Goal: Information Seeking & Learning: Learn about a topic

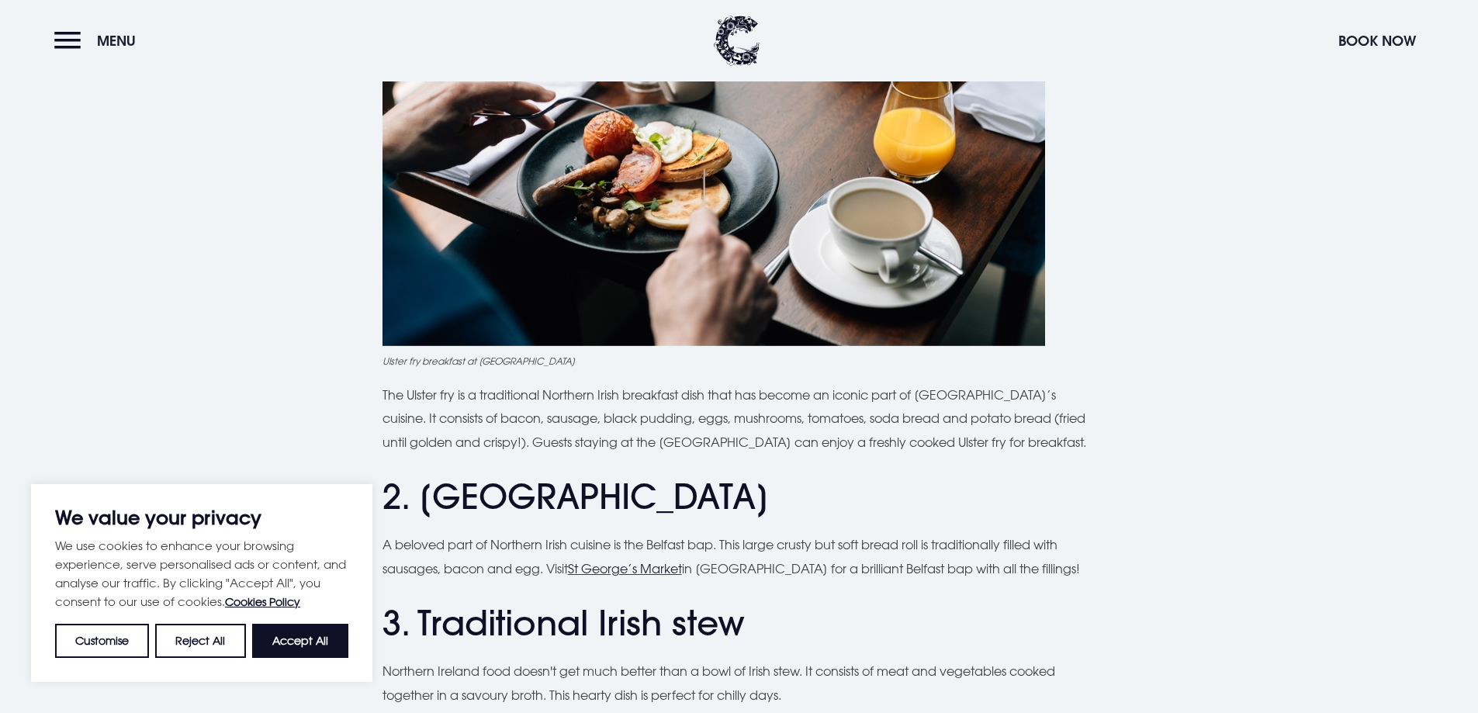
scroll to position [853, 0]
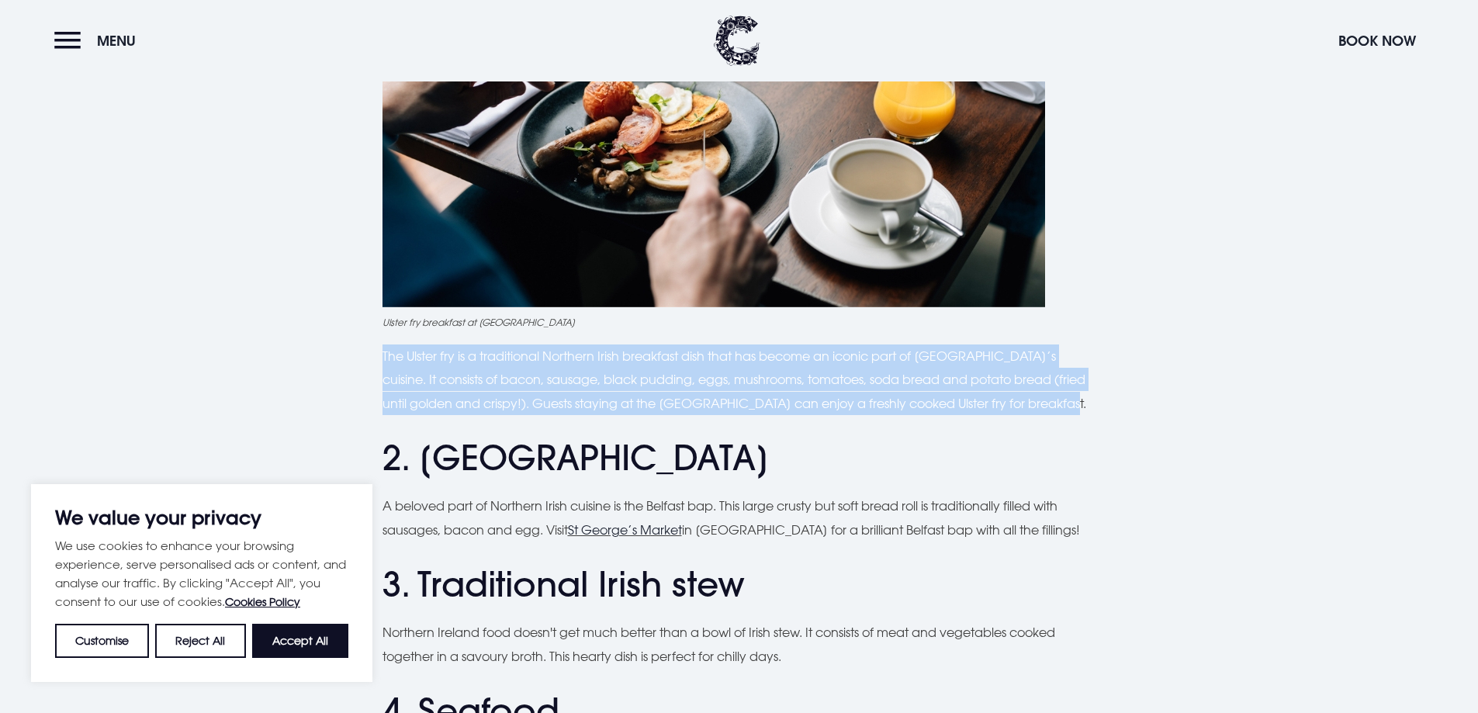
drag, startPoint x: 454, startPoint y: 365, endPoint x: 1064, endPoint y: 403, distance: 611.0
click at [1064, 403] on p "The Ulster fry is a traditional Northern Irish breakfast dish that has become a…" at bounding box center [740, 380] width 714 height 71
copy p "The Ulster fry is a traditional Northern Irish breakfast dish that has become a…"
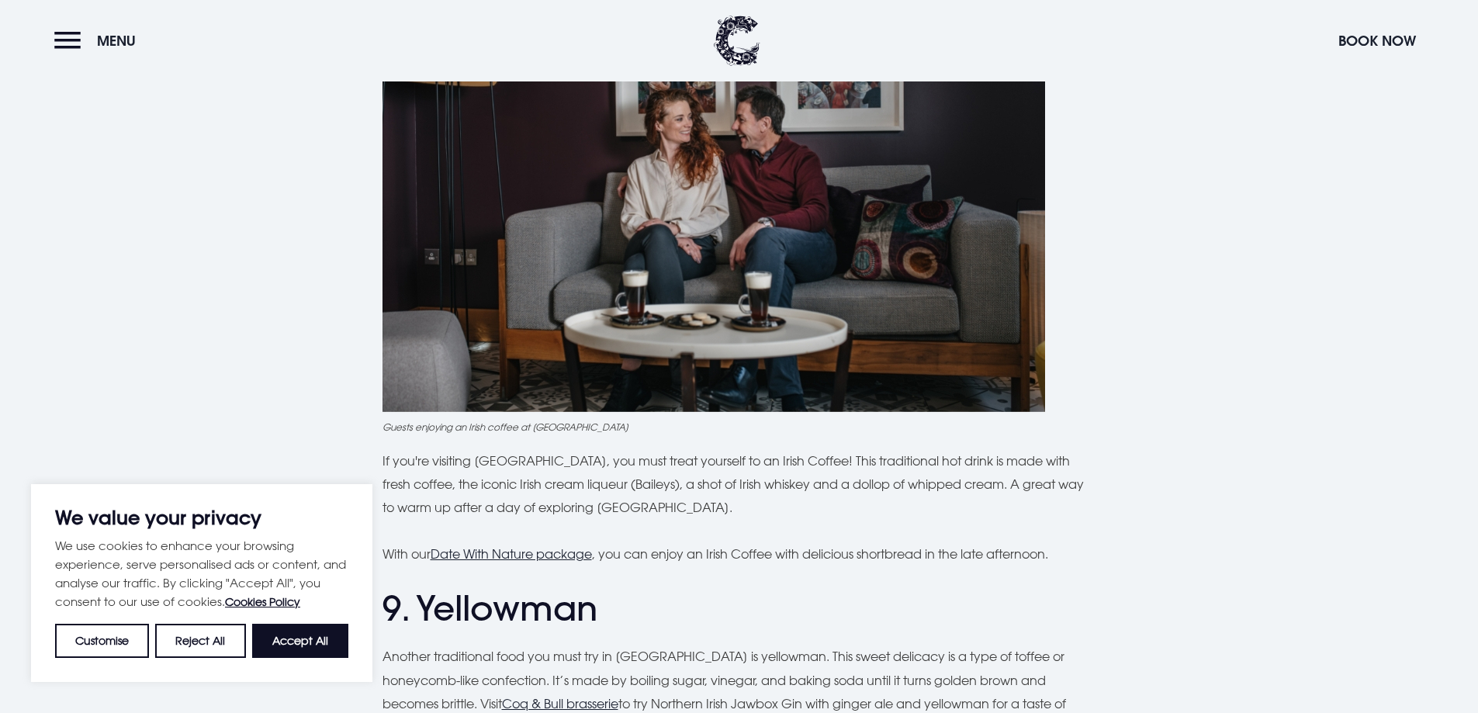
scroll to position [3336, 0]
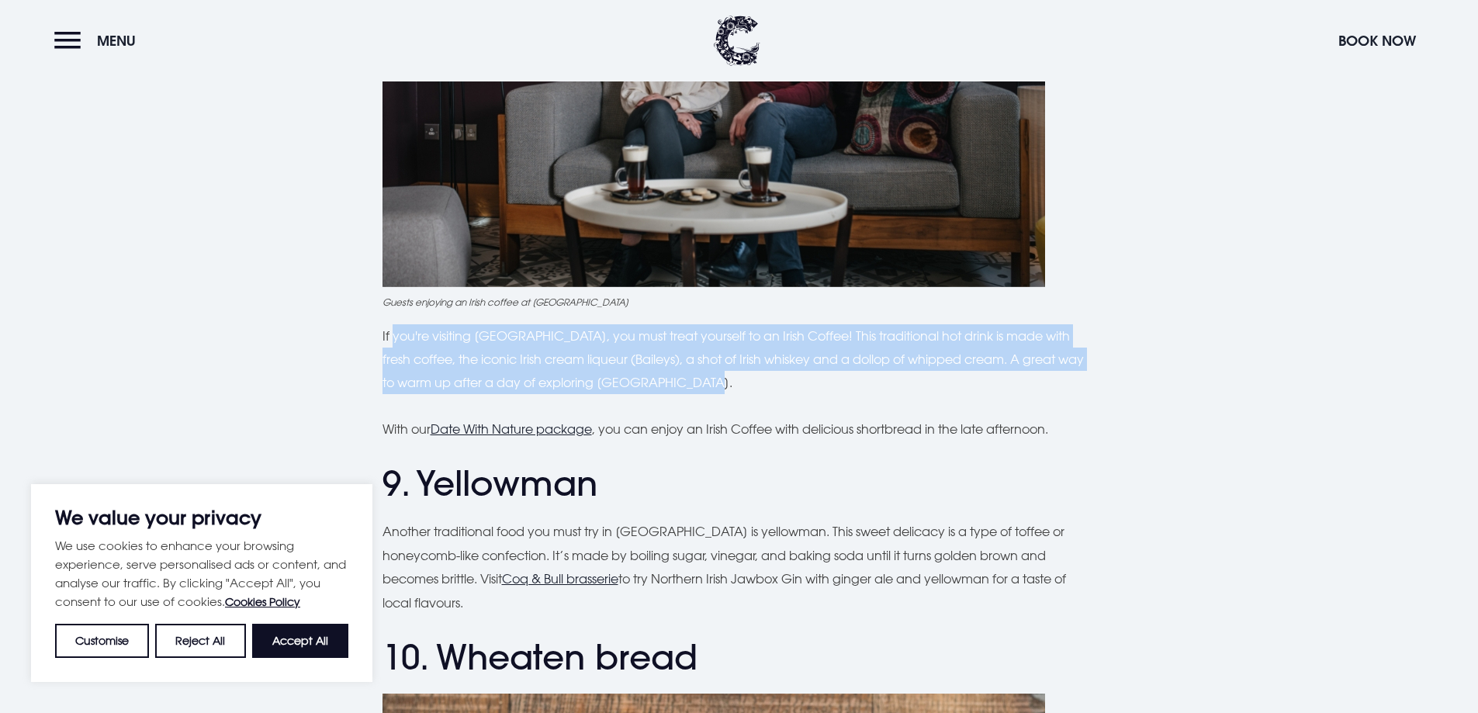
drag, startPoint x: 392, startPoint y: 338, endPoint x: 507, endPoint y: 311, distance: 118.8
click at [626, 347] on p "If you're visiting [GEOGRAPHIC_DATA], you must treat yourself to an Irish Coffe…" at bounding box center [740, 359] width 714 height 71
drag, startPoint x: 365, startPoint y: 329, endPoint x: 698, endPoint y: 390, distance: 338.5
copy p "If you're visiting [GEOGRAPHIC_DATA], you must treat yourself to an Irish Coffe…"
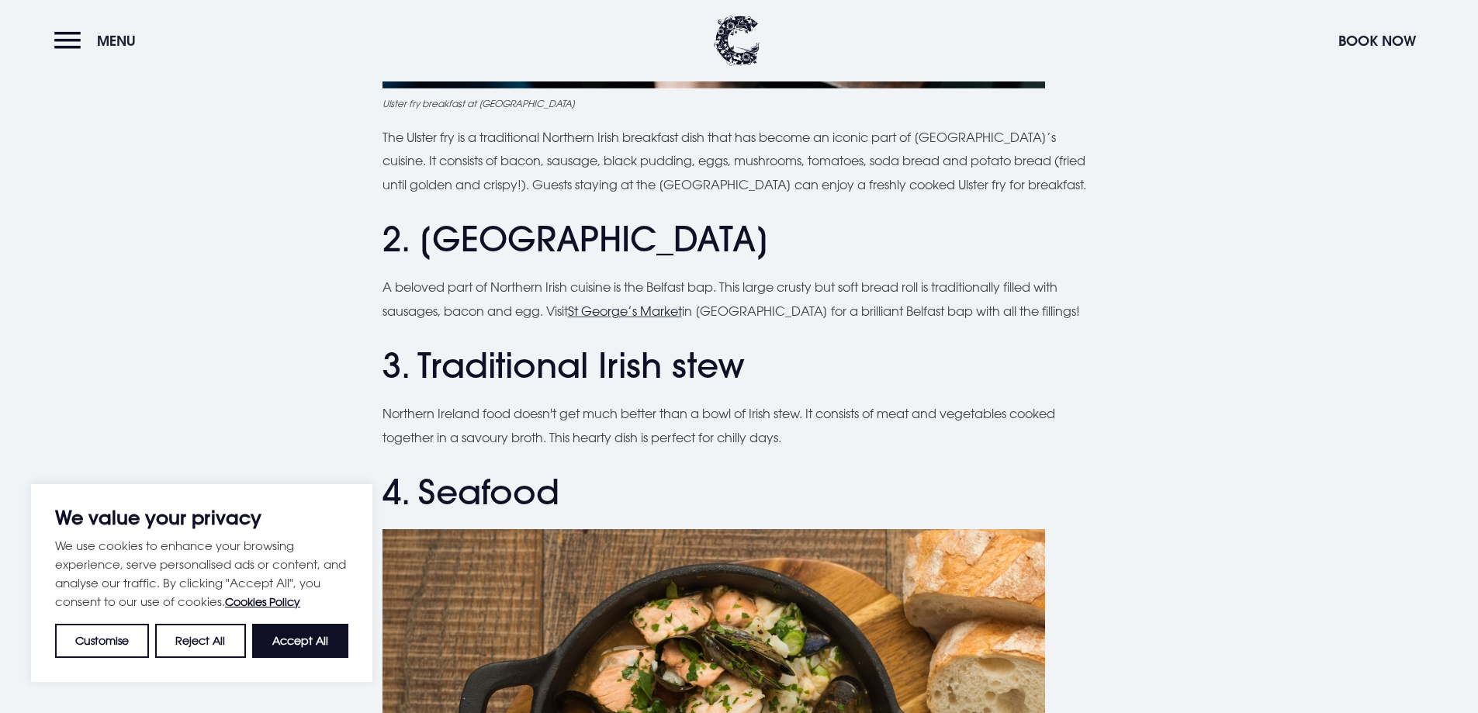
scroll to position [1086, 0]
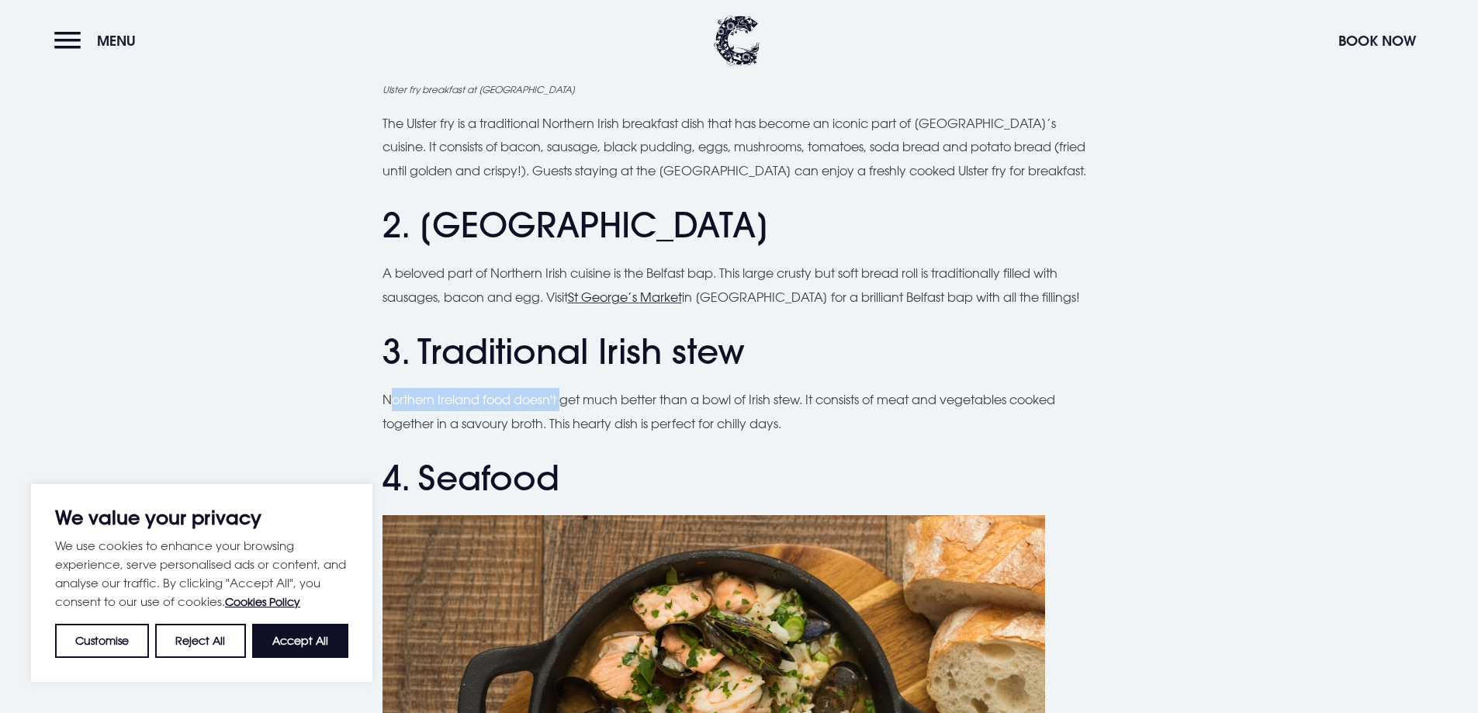
drag, startPoint x: 390, startPoint y: 381, endPoint x: 542, endPoint y: 402, distance: 153.5
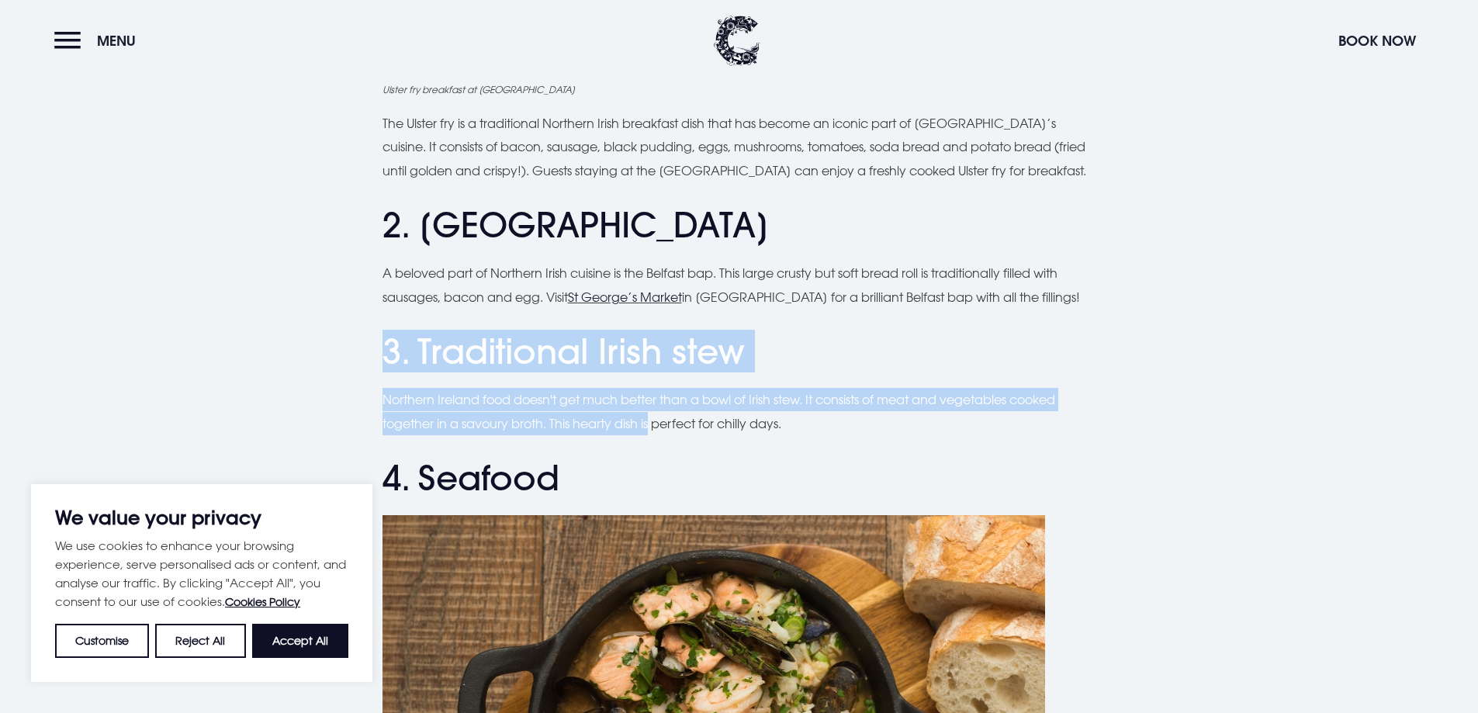
drag, startPoint x: 299, startPoint y: 372, endPoint x: 653, endPoint y: 435, distance: 359.4
click at [396, 397] on p "Northern Ireland food doesn't get much better than a bowl of Irish stew. It con…" at bounding box center [740, 411] width 714 height 47
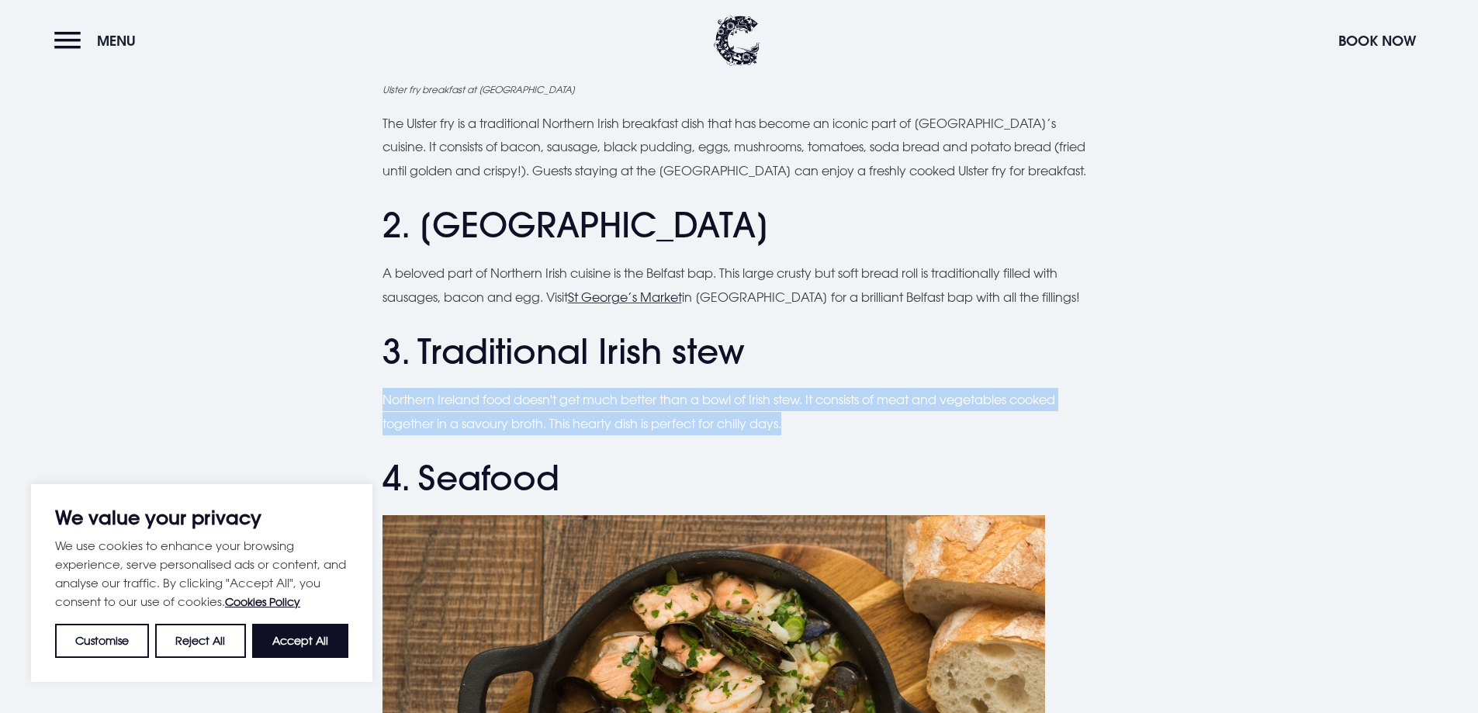
drag, startPoint x: 371, startPoint y: 382, endPoint x: 612, endPoint y: 379, distance: 241.3
drag, startPoint x: 800, startPoint y: 424, endPoint x: 382, endPoint y: 383, distance: 420.3
copy p "Northern Ireland food doesn't get much better than a bowl of Irish stew. It con…"
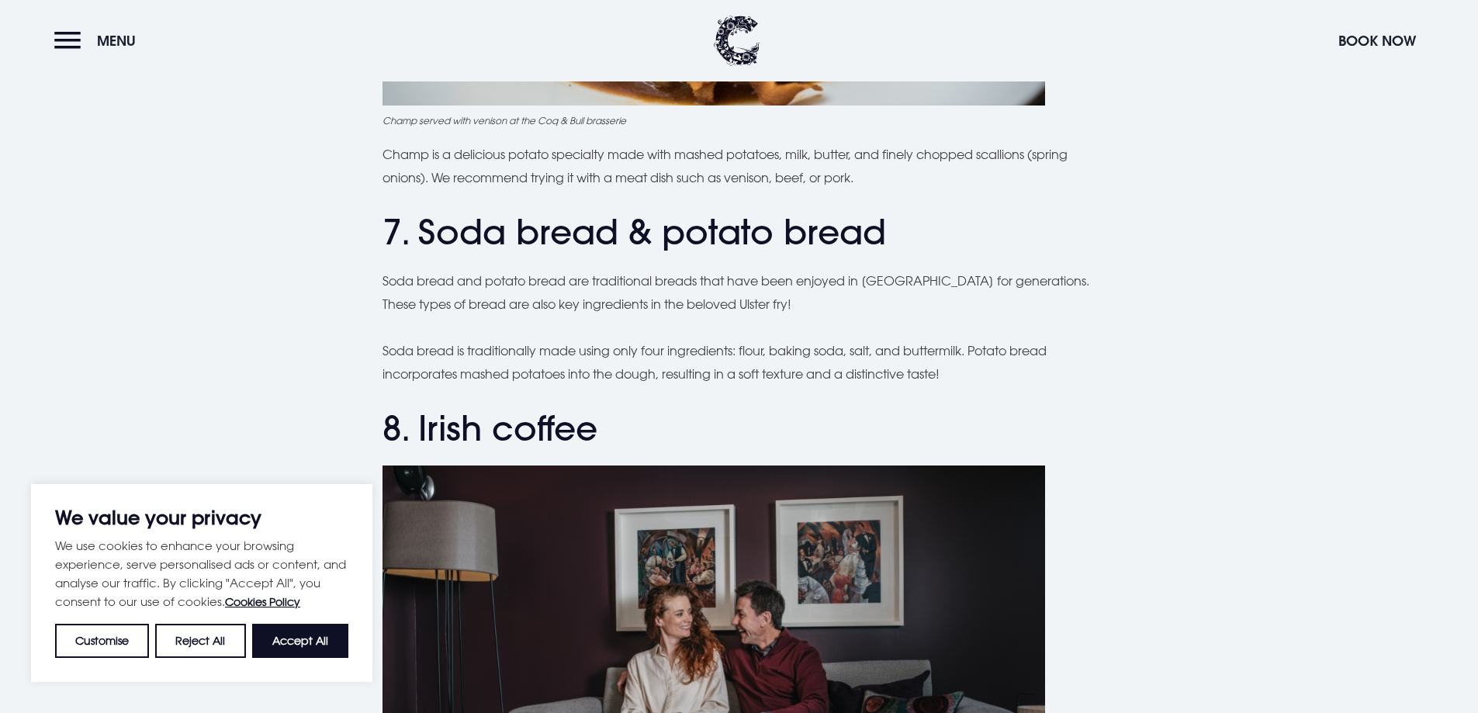
scroll to position [2716, 0]
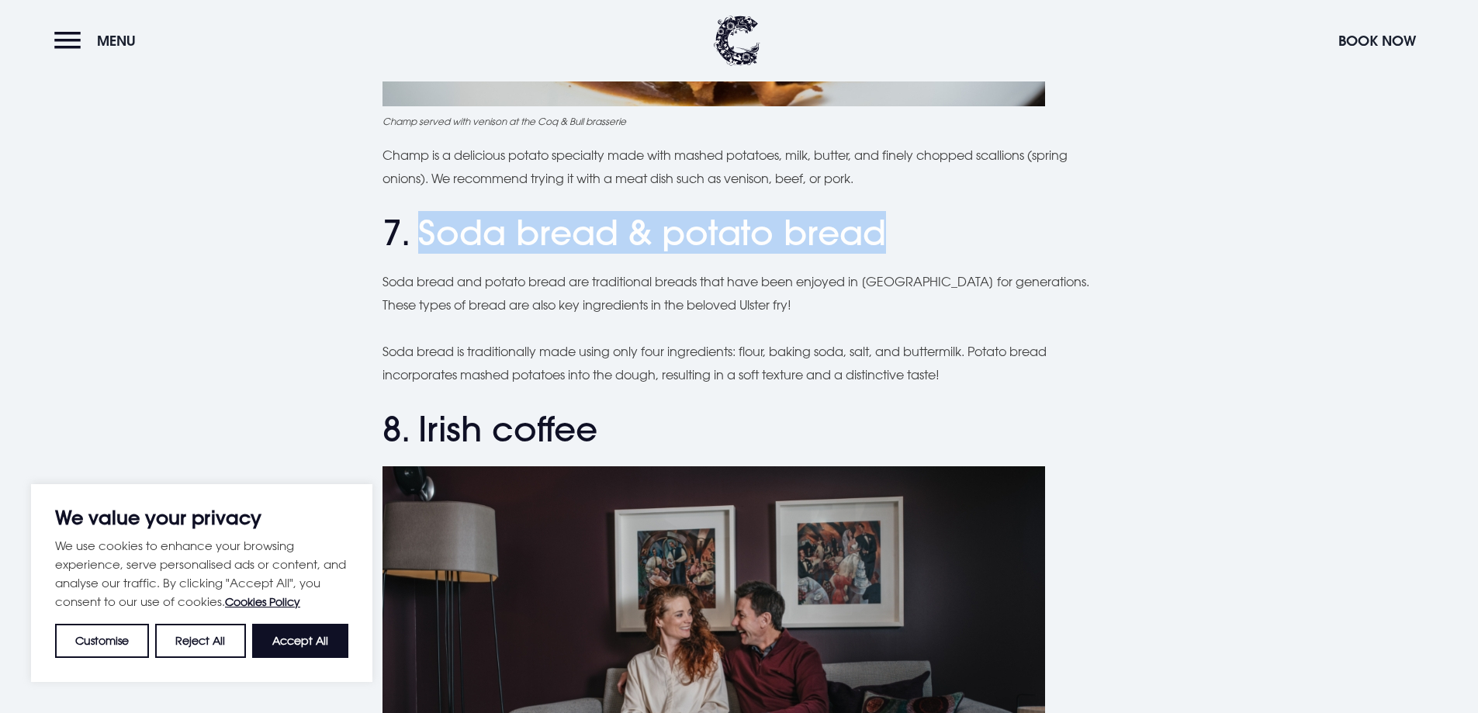
drag, startPoint x: 898, startPoint y: 241, endPoint x: 412, endPoint y: 249, distance: 485.8
click at [416, 248] on h2 "7. Soda bread & potato bread" at bounding box center [740, 233] width 714 height 41
copy h2 "Soda bread & potato bread"
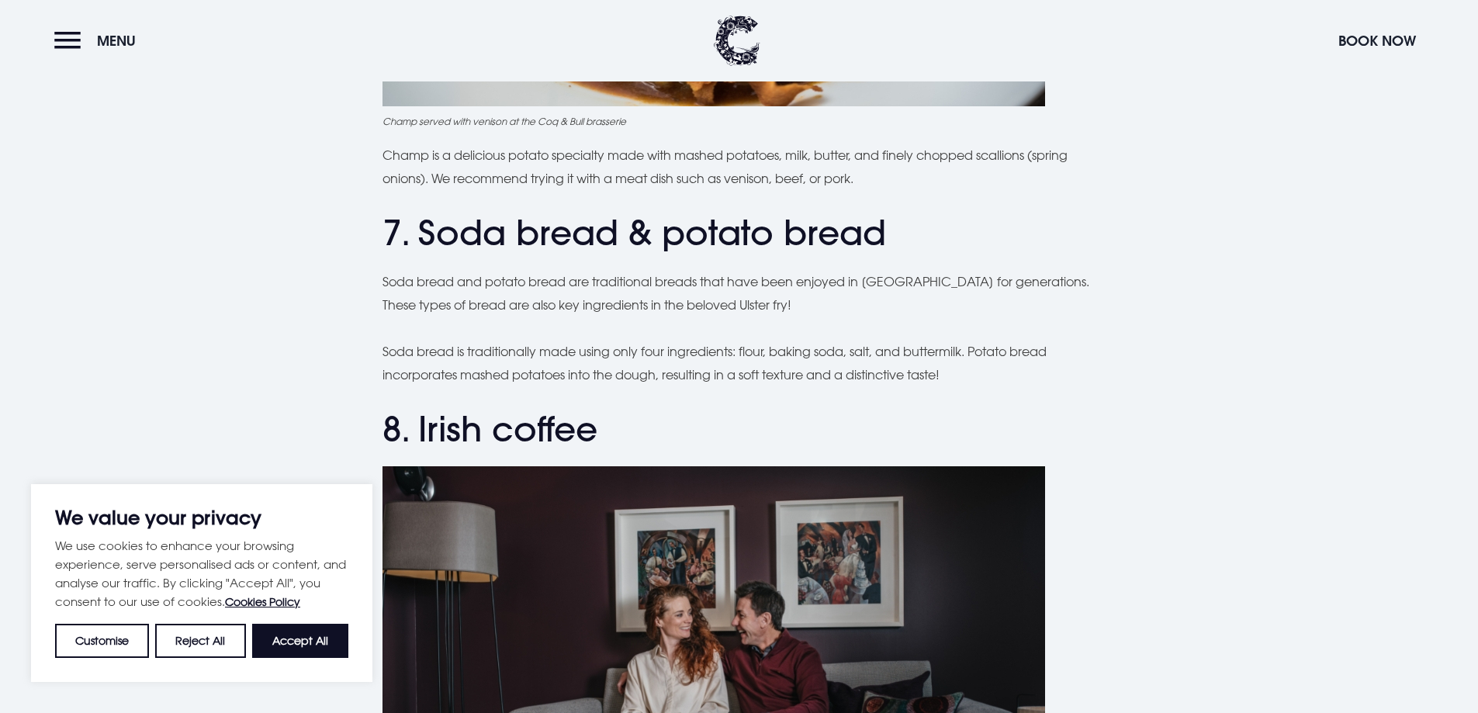
click at [400, 279] on p "Soda bread and potato bread are traditional breads that have been enjoyed in [G…" at bounding box center [740, 293] width 714 height 47
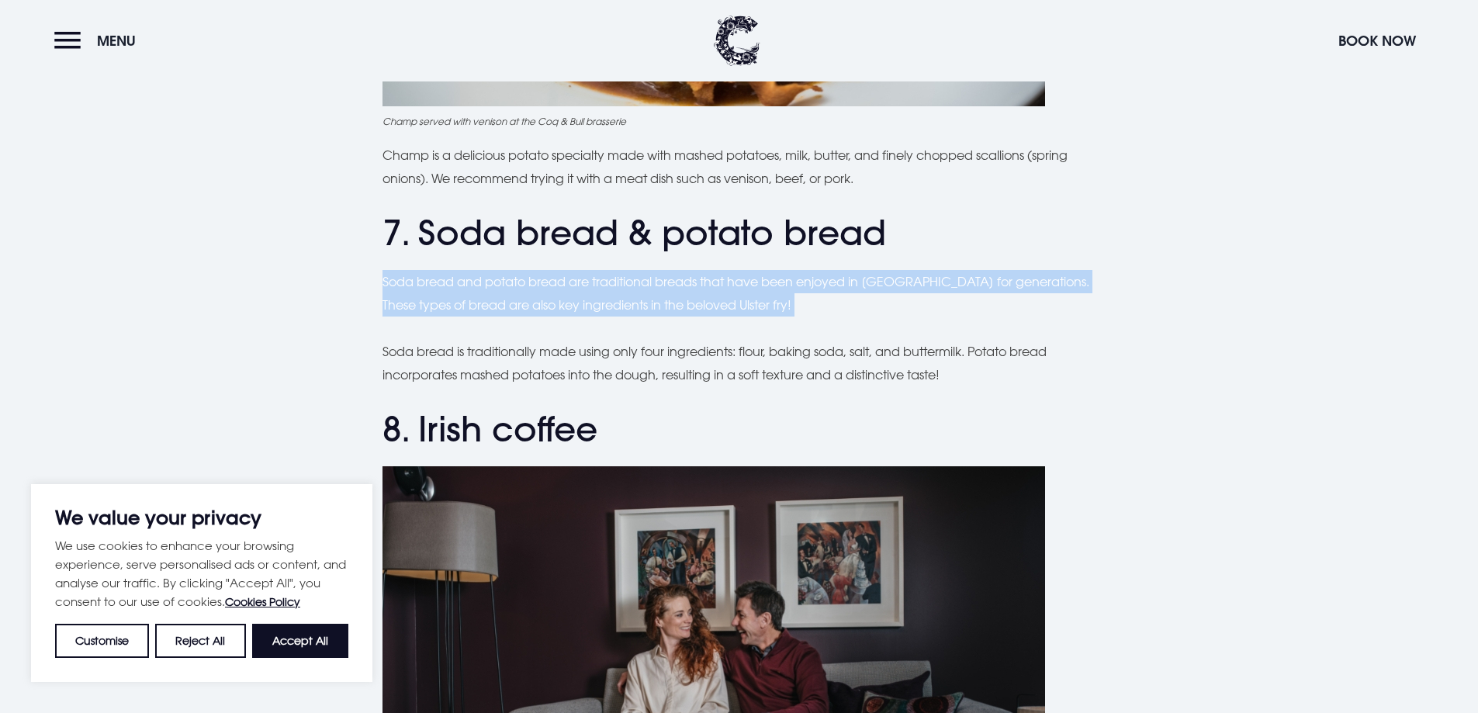
click at [400, 279] on p "Soda bread and potato bread are traditional breads that have been enjoyed in [G…" at bounding box center [740, 293] width 714 height 47
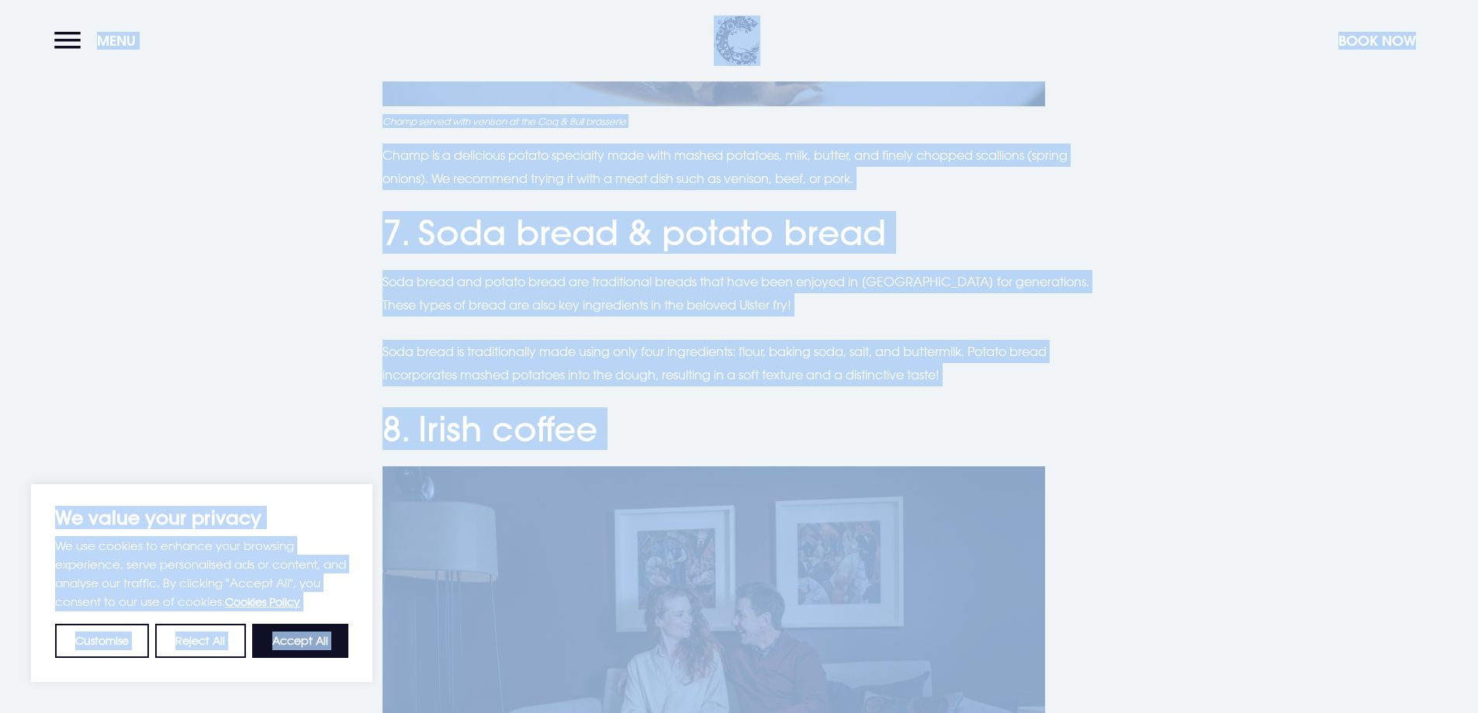
click at [545, 376] on p "Soda bread is traditionally made using only four ingredients: flour, baking sod…" at bounding box center [740, 363] width 714 height 47
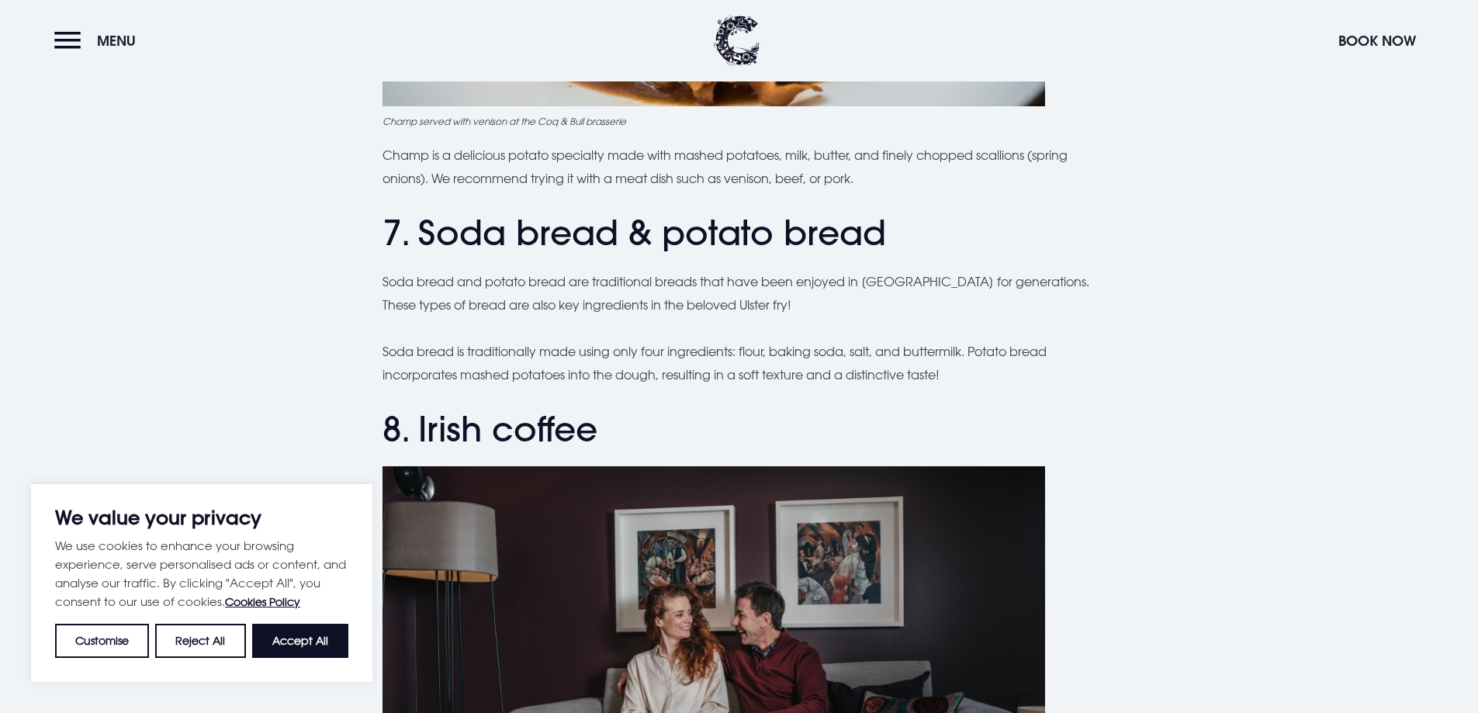
click at [542, 372] on p "Soda bread is traditionally made using only four ingredients: flour, baking sod…" at bounding box center [740, 363] width 714 height 47
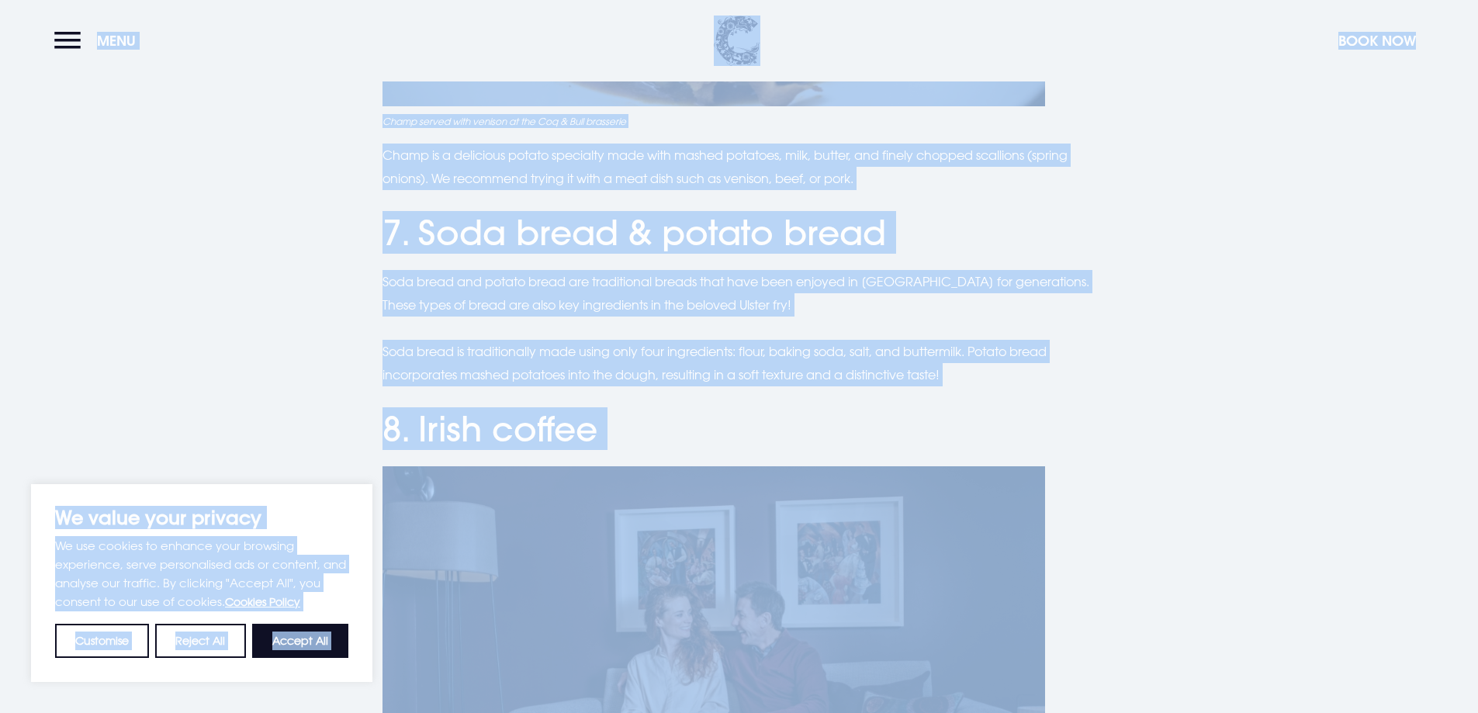
click at [547, 374] on p "Soda bread is traditionally made using only four ingredients: flour, baking sod…" at bounding box center [740, 363] width 714 height 47
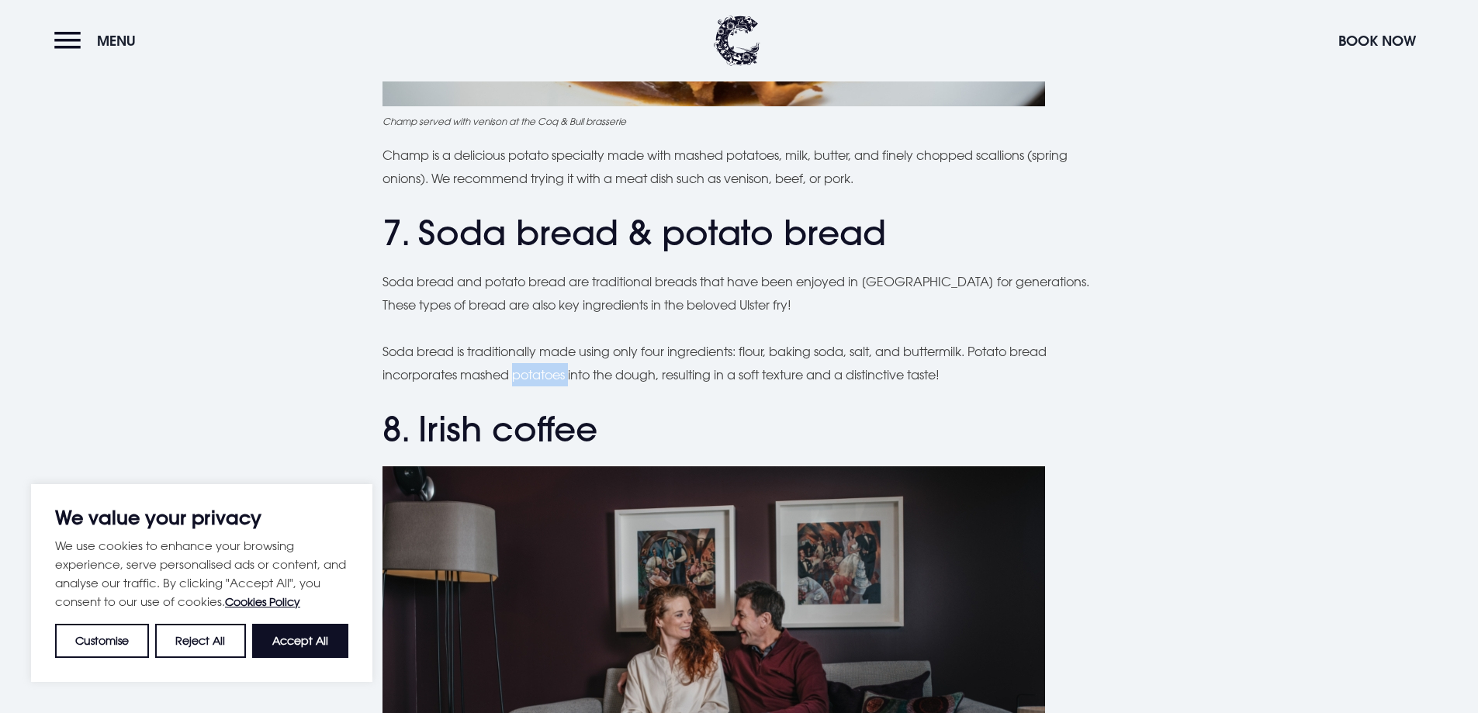
click at [547, 374] on p "Soda bread is traditionally made using only four ingredients: flour, baking sod…" at bounding box center [740, 363] width 714 height 47
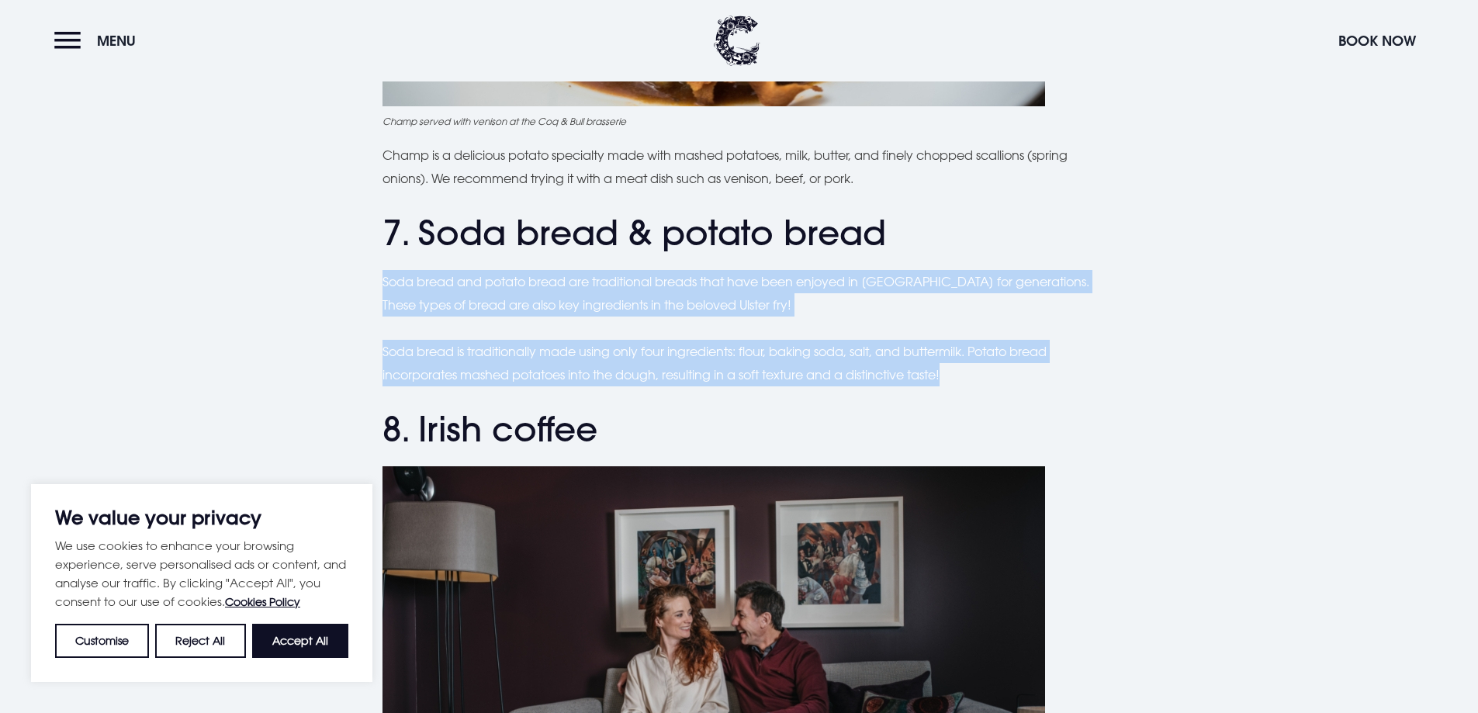
drag, startPoint x: 954, startPoint y: 379, endPoint x: 360, endPoint y: 275, distance: 603.4
click at [360, 275] on div "Planning a trip to [GEOGRAPHIC_DATA]? From the famous Ulster fry to comforting …" at bounding box center [739, 193] width 1099 height 4870
copy div "Soda bread and potato bread are traditional breads that have been enjoyed in [G…"
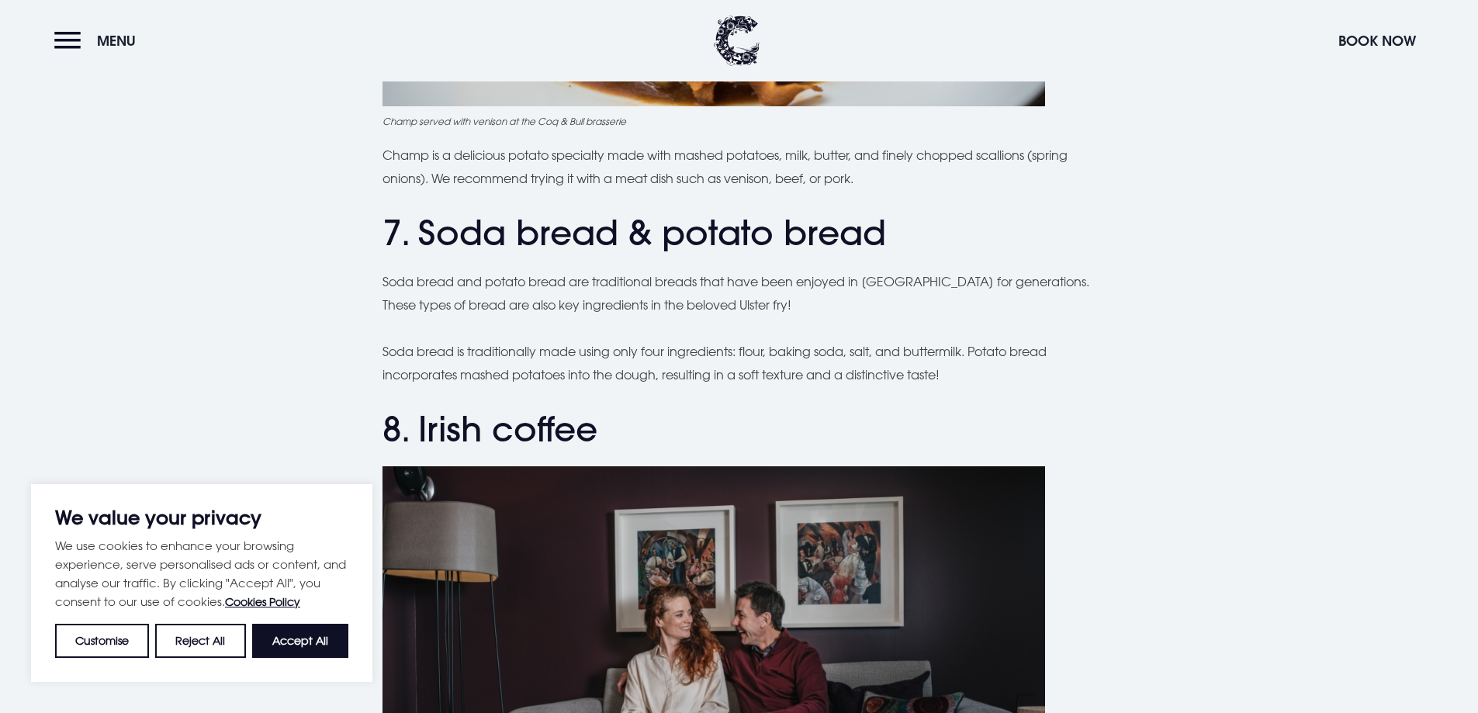
click at [1019, 393] on div "Planning a trip to [GEOGRAPHIC_DATA]? From the famous Ulster fry to comforting …" at bounding box center [740, 193] width 714 height 4870
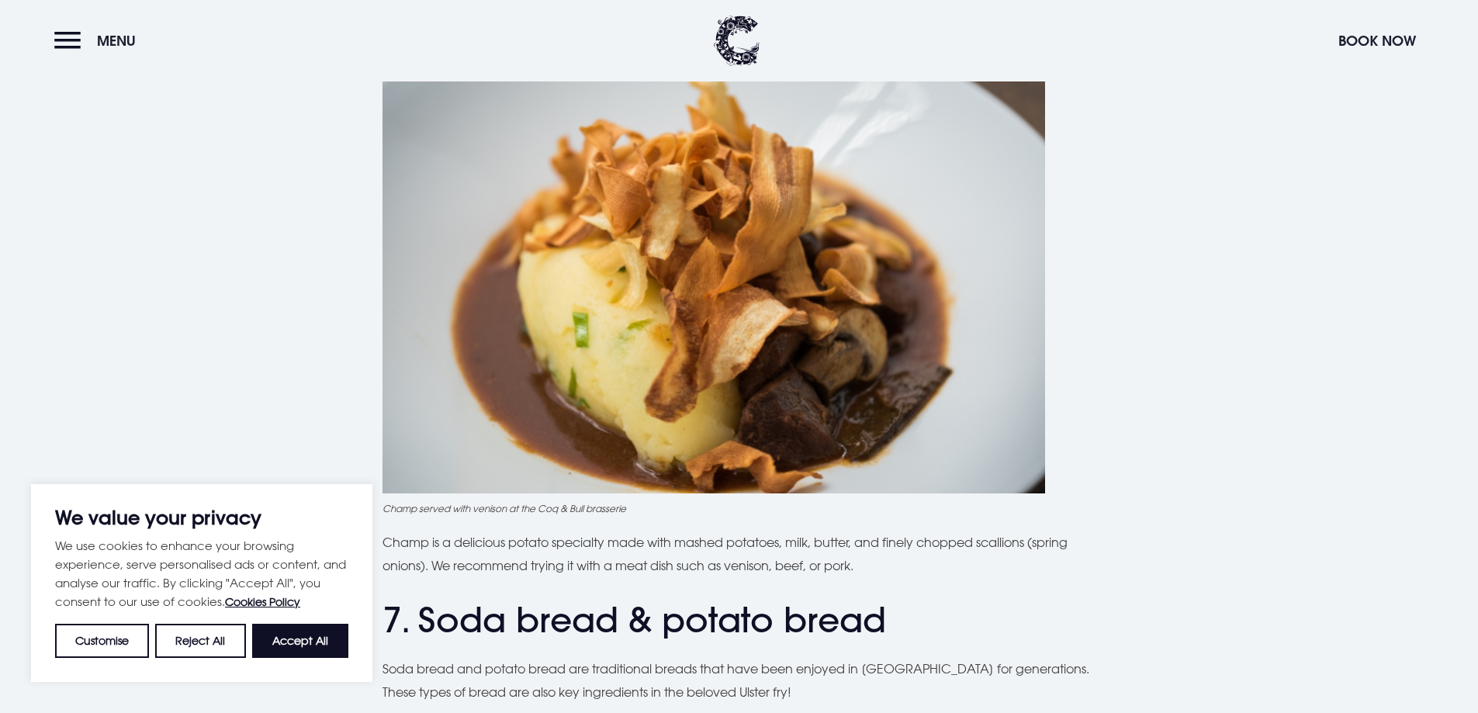
scroll to position [2328, 0]
